Goal: Task Accomplishment & Management: Manage account settings

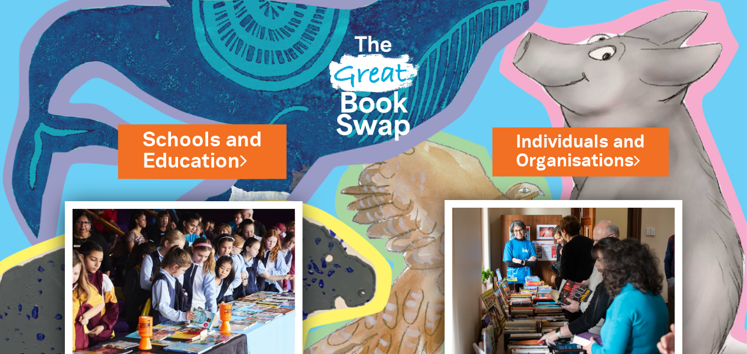
click at [212, 142] on link "Schools and Education" at bounding box center [202, 151] width 119 height 50
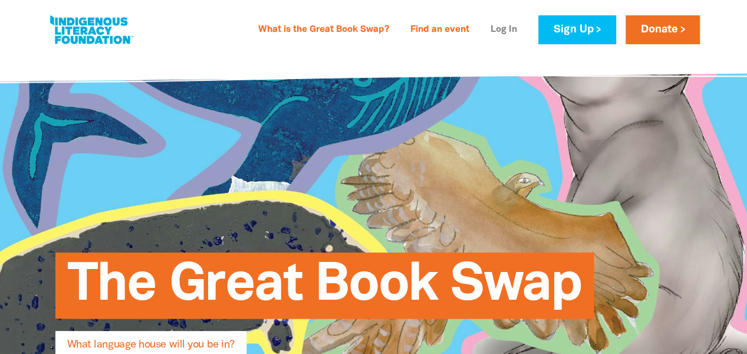
click at [501, 31] on link "Log In" at bounding box center [504, 30] width 41 height 19
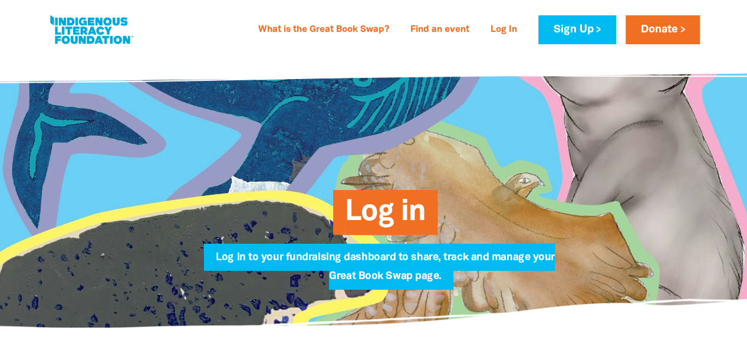
click at [356, 211] on span "Log in" at bounding box center [385, 217] width 81 height 36
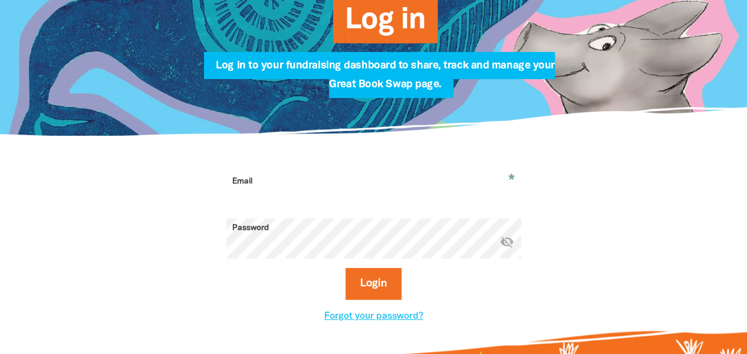
scroll to position [192, 0]
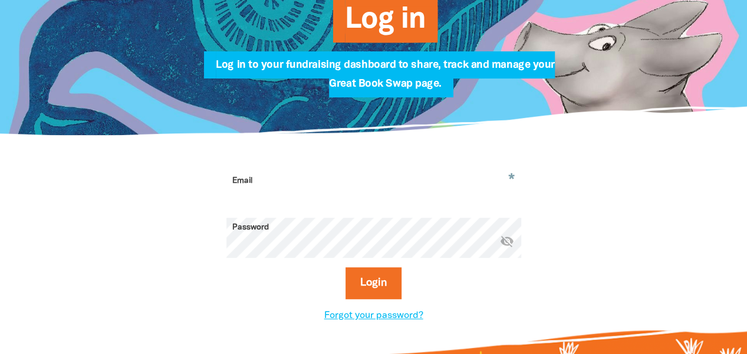
click at [357, 180] on input "Email" at bounding box center [373, 189] width 295 height 37
type input "[PERSON_NAME][EMAIL_ADDRESS][DOMAIN_NAME]"
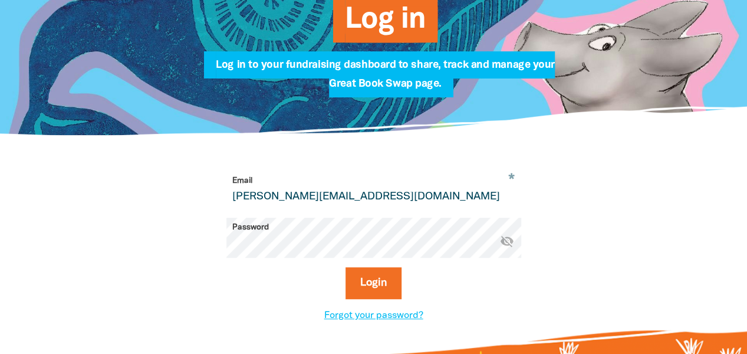
click at [346, 267] on button "Login" at bounding box center [374, 283] width 56 height 32
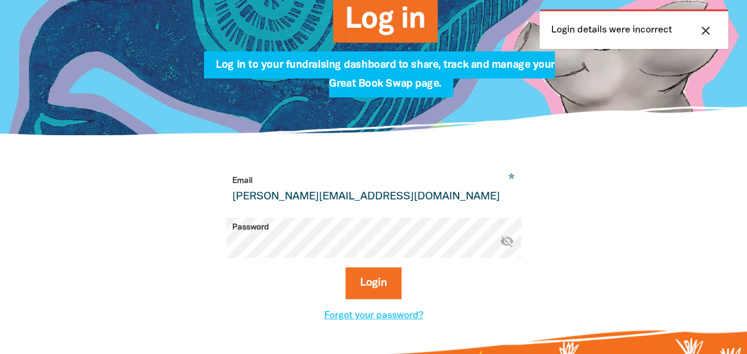
click at [505, 245] on icon "visibility_off" at bounding box center [507, 241] width 14 height 14
click at [51, 279] on div "* Email [PERSON_NAME][EMAIL_ADDRESS][DOMAIN_NAME] Password * visibility Login F…" at bounding box center [374, 247] width 708 height 222
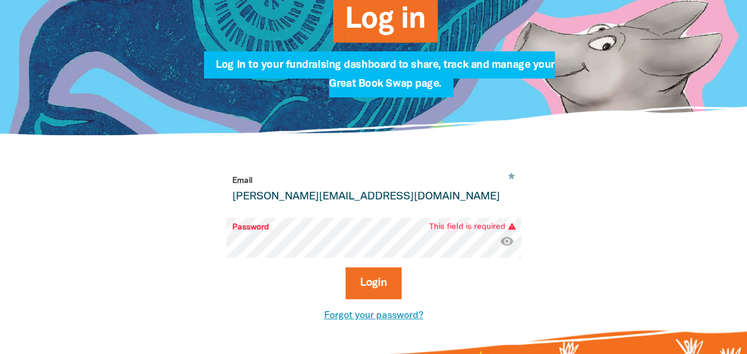
click at [354, 317] on link "Forgot your password?" at bounding box center [373, 315] width 99 height 8
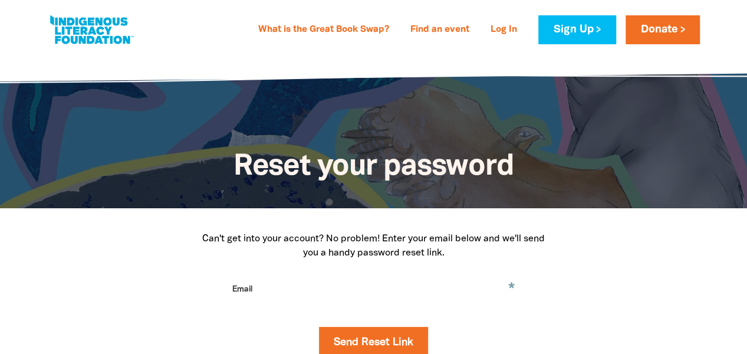
click at [344, 290] on input "Email" at bounding box center [373, 298] width 295 height 37
type input "[PERSON_NAME][EMAIL_ADDRESS][DOMAIN_NAME]"
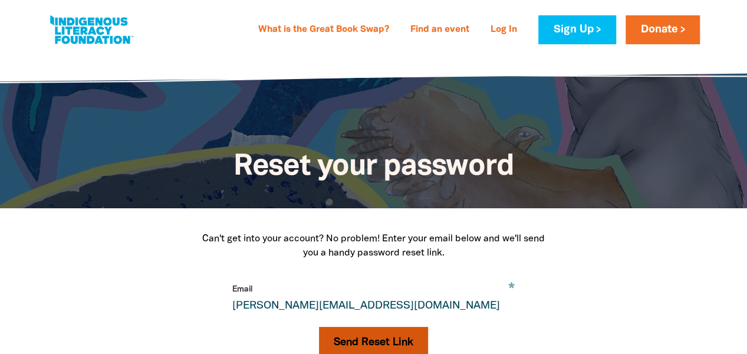
click at [346, 340] on button "Send Reset Link" at bounding box center [373, 343] width 109 height 32
